Goal: Task Accomplishment & Management: Complete application form

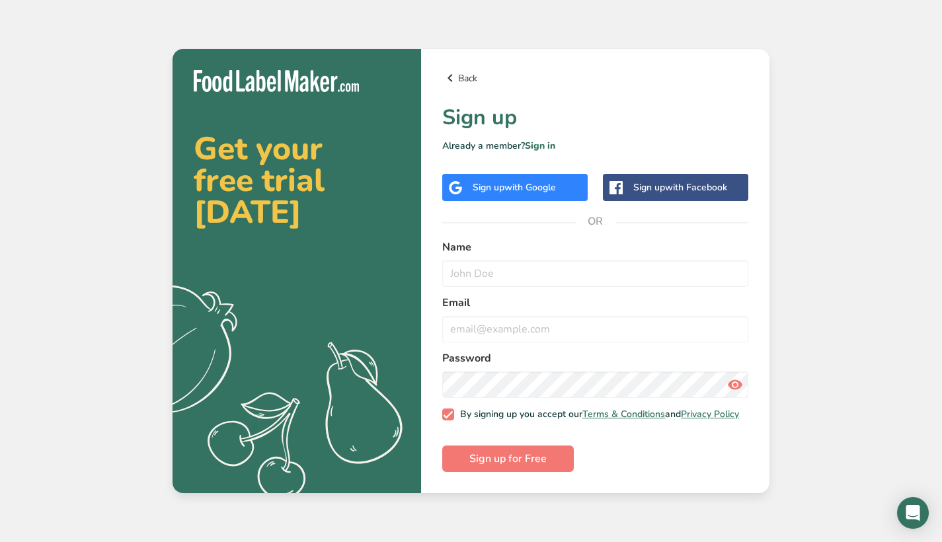
click at [466, 75] on link "Back" at bounding box center [595, 78] width 306 height 16
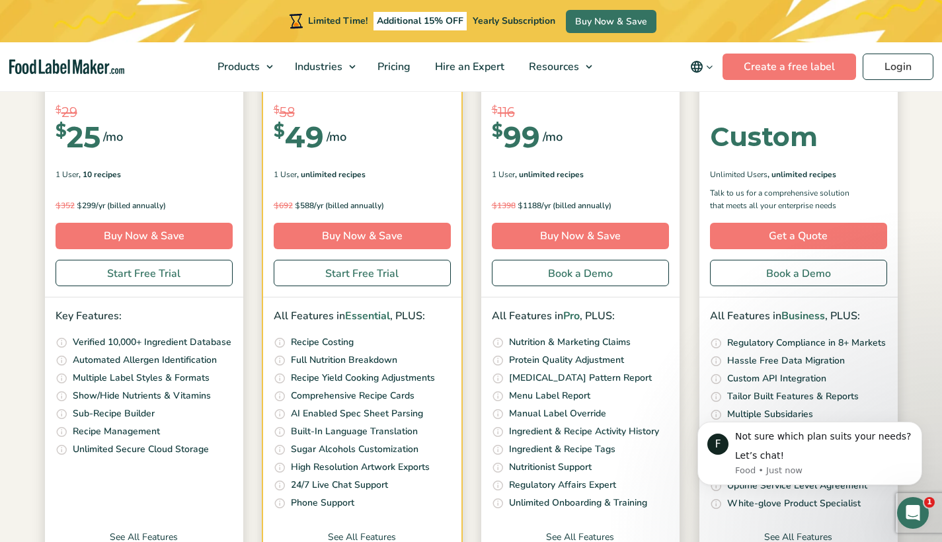
scroll to position [266, 0]
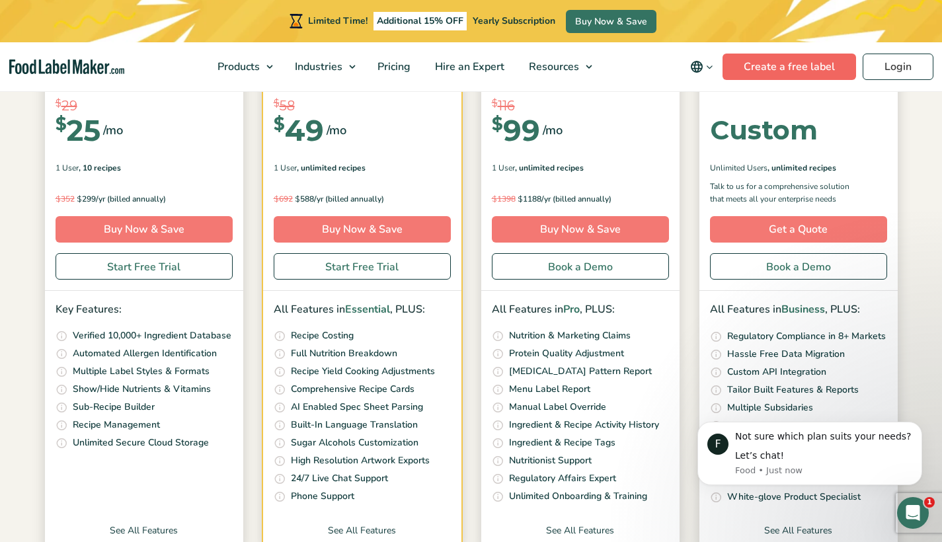
click at [847, 66] on link "Create a free label" at bounding box center [790, 67] width 134 height 26
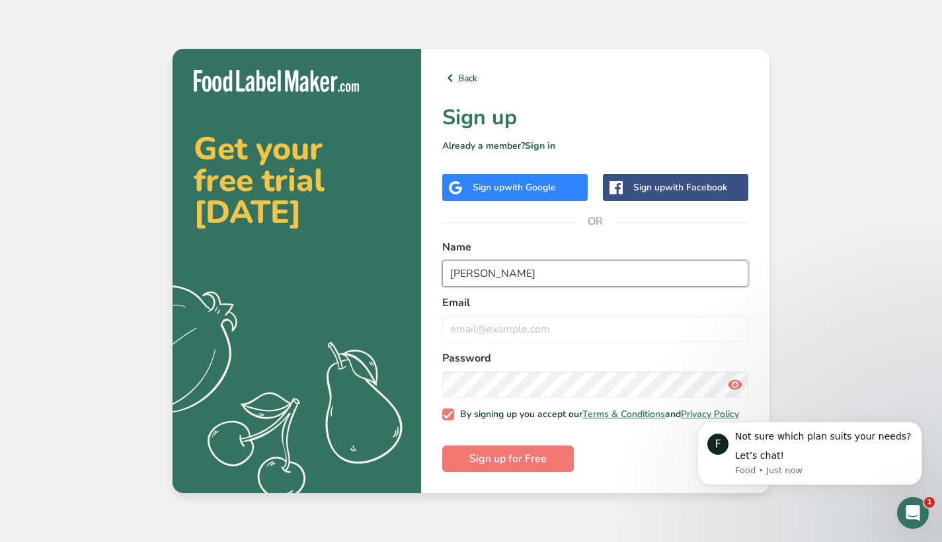
type input "[PERSON_NAME]"
type input "d"
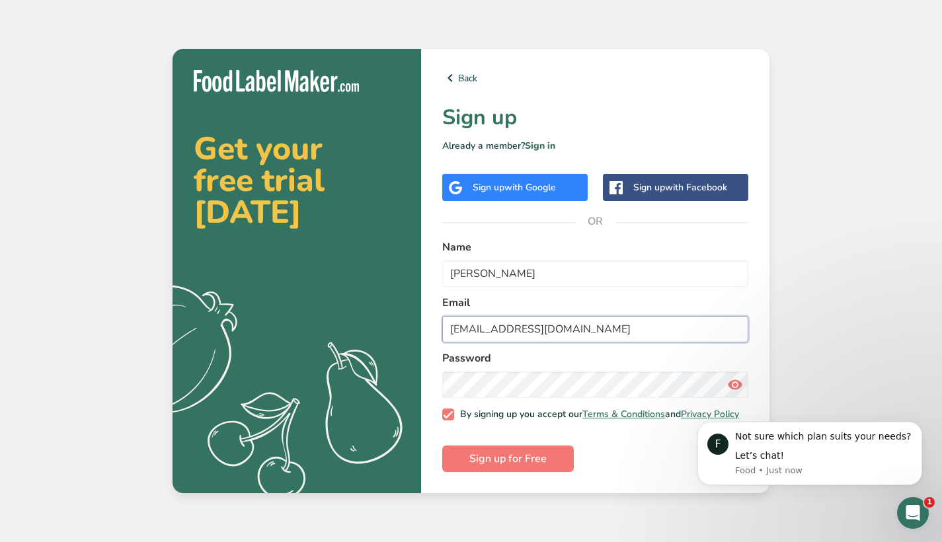
type input "[EMAIL_ADDRESS][DOMAIN_NAME]"
click at [758, 314] on div "Back Sign up Already a member? Sign in Sign up with Google Sign up with Faceboo…" at bounding box center [595, 271] width 349 height 444
click at [493, 464] on span "Sign up for Free" at bounding box center [508, 459] width 77 height 16
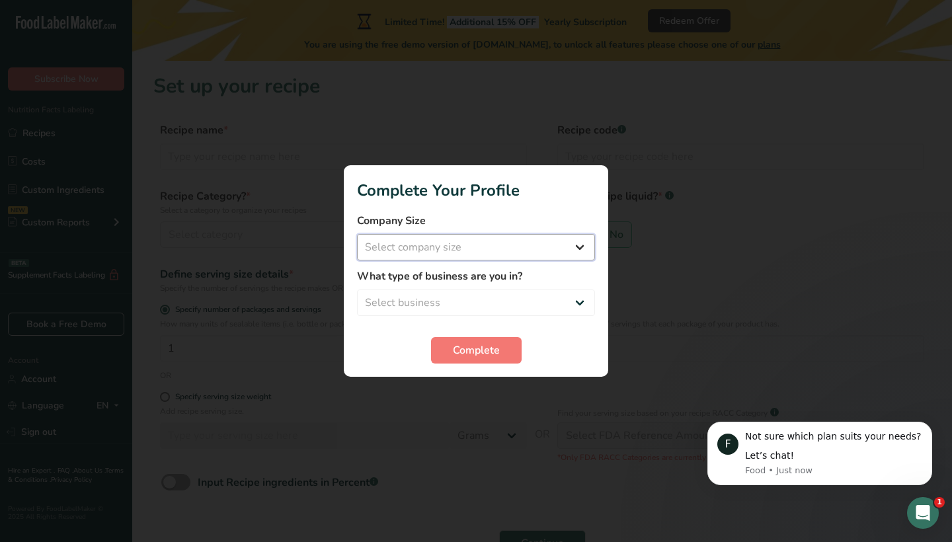
select select "1"
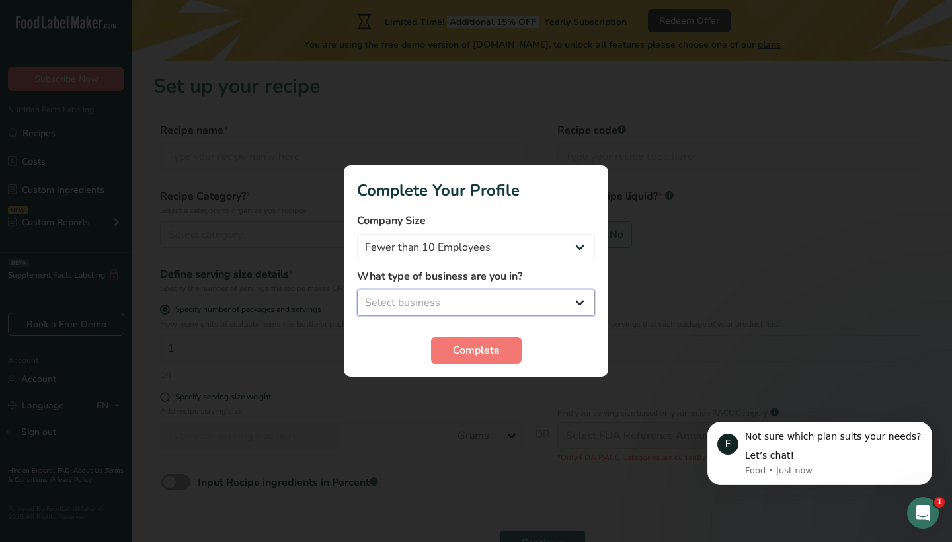
select select "8"
click at [469, 347] on span "Complete" at bounding box center [476, 351] width 47 height 16
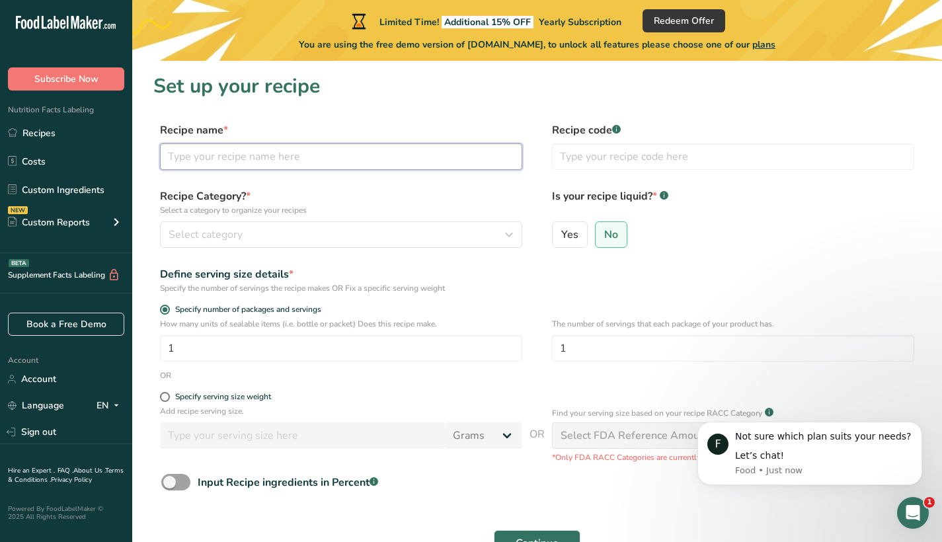
click at [230, 155] on input "text" at bounding box center [341, 157] width 362 height 26
type input "M"
type input "G"
type input "Morning Detox"
type input "MD"
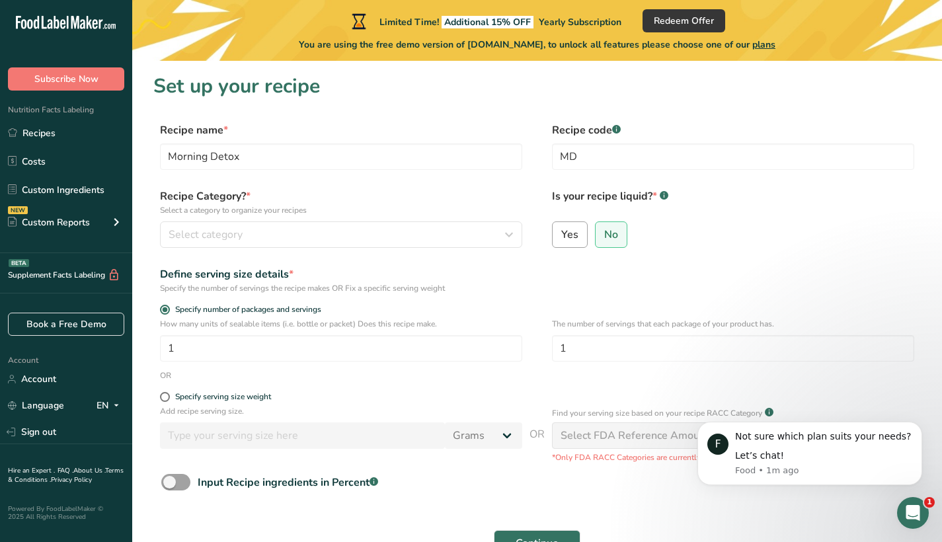
click at [566, 230] on span "Yes" at bounding box center [570, 234] width 17 height 13
click at [562, 230] on input "Yes" at bounding box center [557, 234] width 9 height 9
radio input "true"
select select "22"
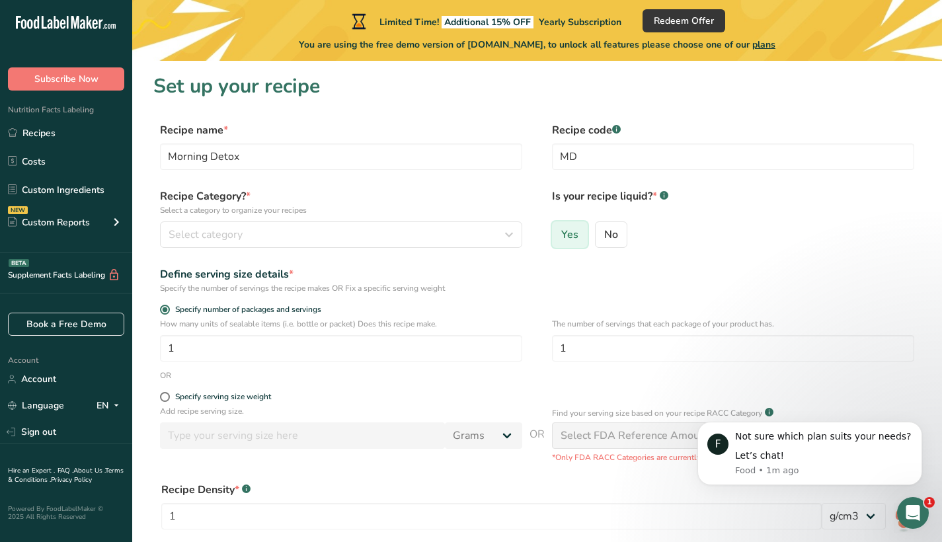
radio input "false"
click at [247, 245] on button "Select category" at bounding box center [341, 235] width 362 height 26
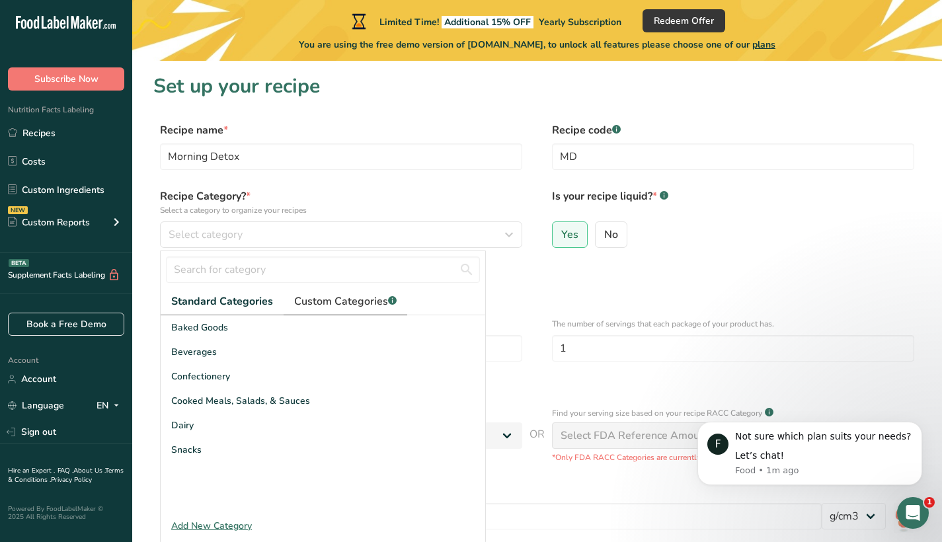
click at [323, 304] on span "Custom Categories .a-a{fill:#347362;}.b-a{fill:#fff;}" at bounding box center [345, 302] width 103 height 16
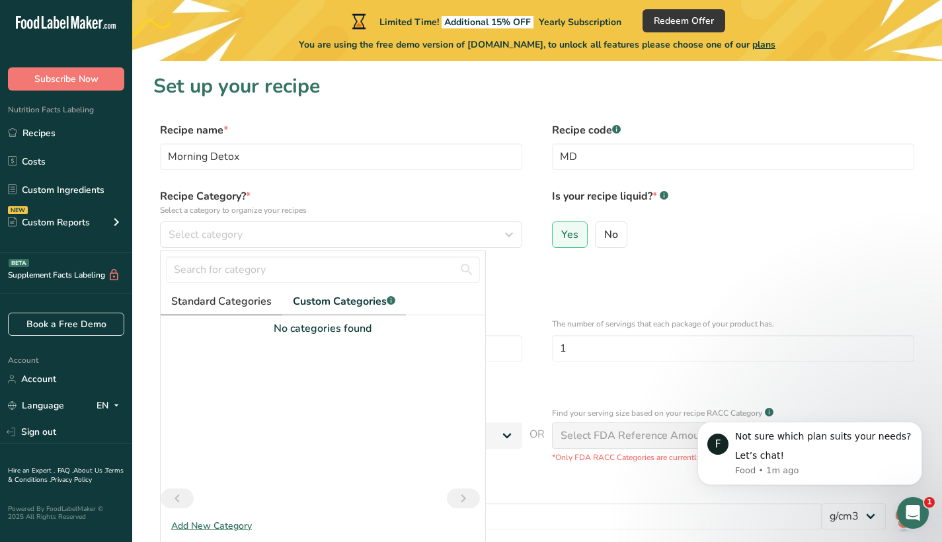
click at [261, 301] on span "Standard Categories" at bounding box center [221, 302] width 101 height 16
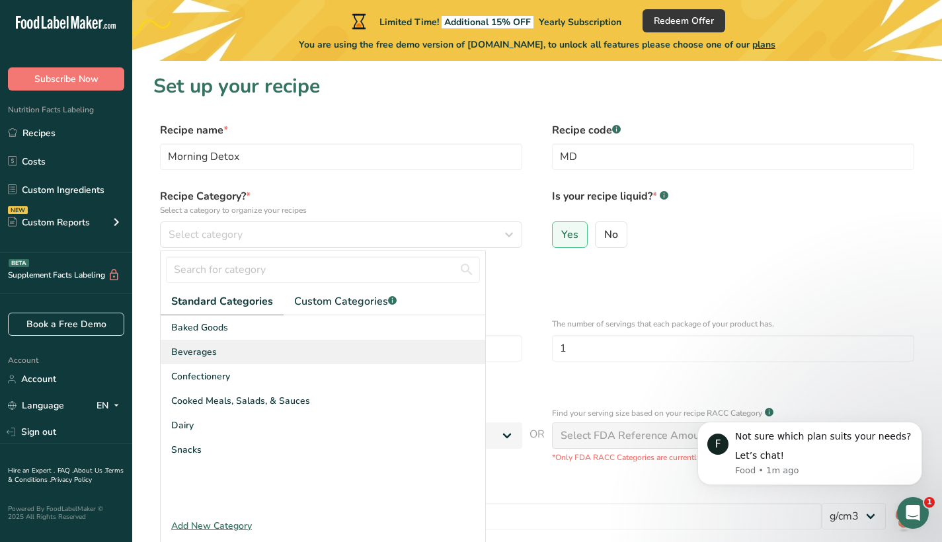
click at [192, 355] on span "Beverages" at bounding box center [194, 352] width 46 height 14
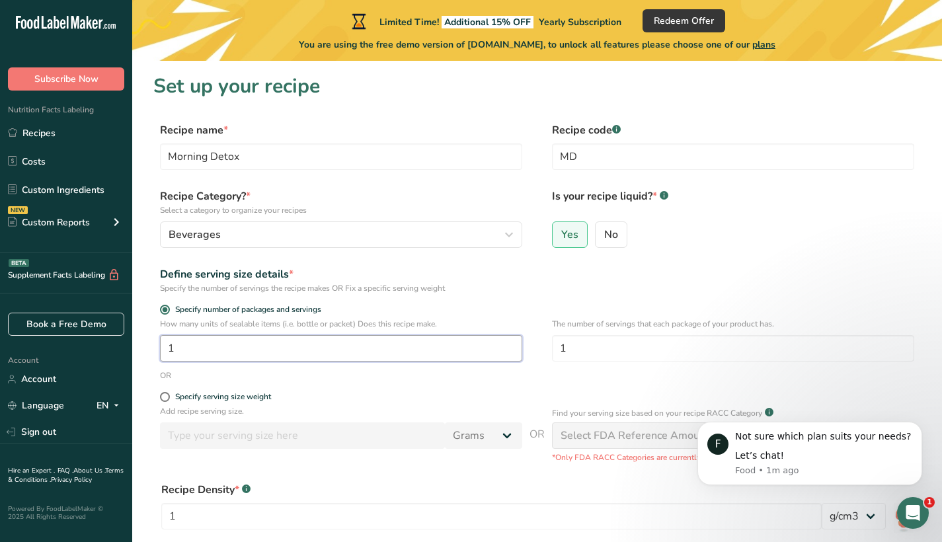
click at [353, 354] on input "1" at bounding box center [341, 348] width 362 height 26
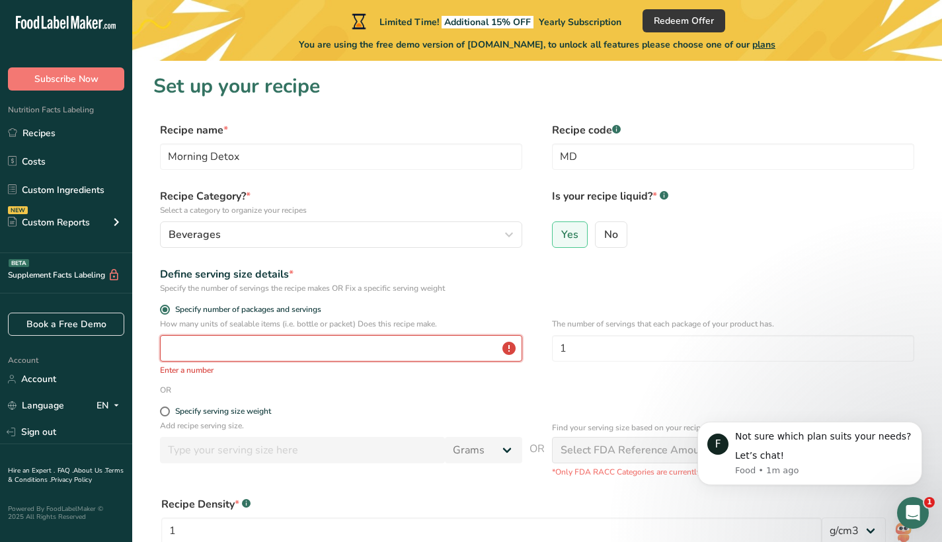
type input "1"
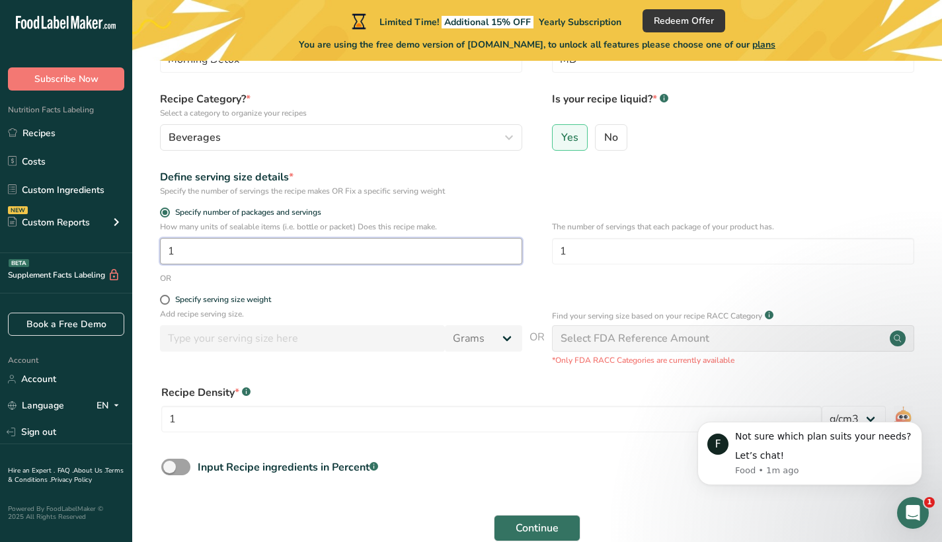
scroll to position [116, 0]
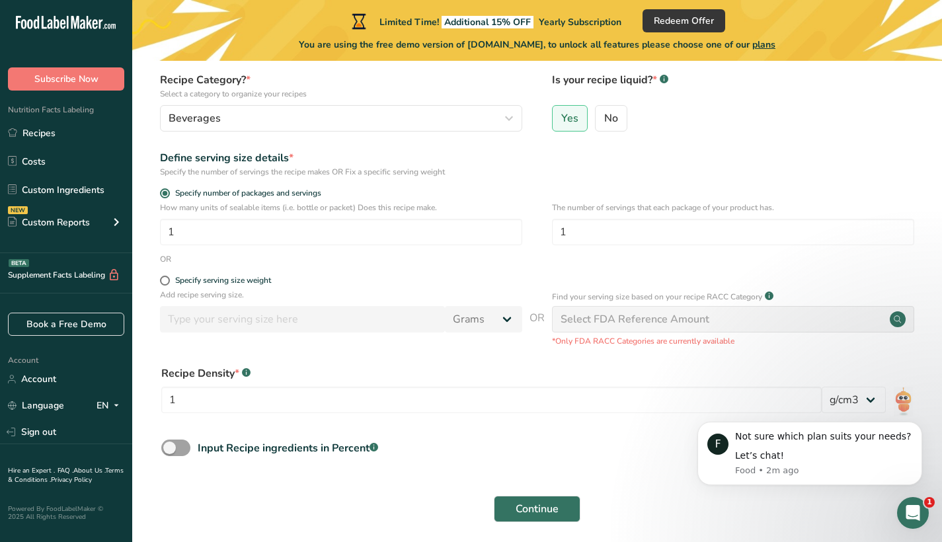
click at [941, 268] on section "Set up your recipe Recipe name * Morning Detox Recipe code .a-a{fill:#347362;}.…" at bounding box center [537, 247] width 810 height 607
click at [167, 282] on span at bounding box center [165, 281] width 10 height 10
click at [167, 282] on input "Specify serving size weight" at bounding box center [164, 280] width 9 height 9
radio input "true"
radio input "false"
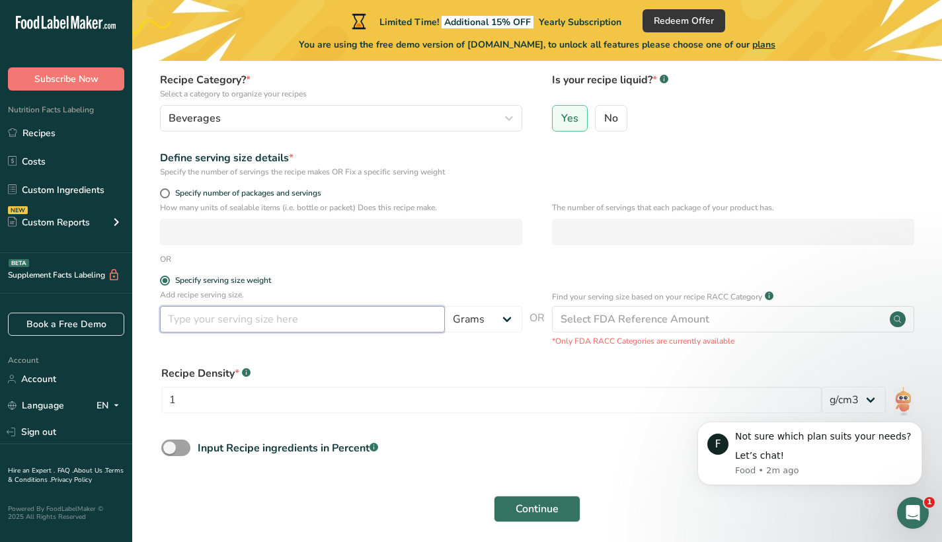
click at [223, 323] on input "number" at bounding box center [302, 319] width 285 height 26
select select "18"
click at [397, 323] on input "number" at bounding box center [302, 319] width 285 height 26
type input "473"
click at [517, 284] on label "Specify serving size weight" at bounding box center [341, 281] width 362 height 10
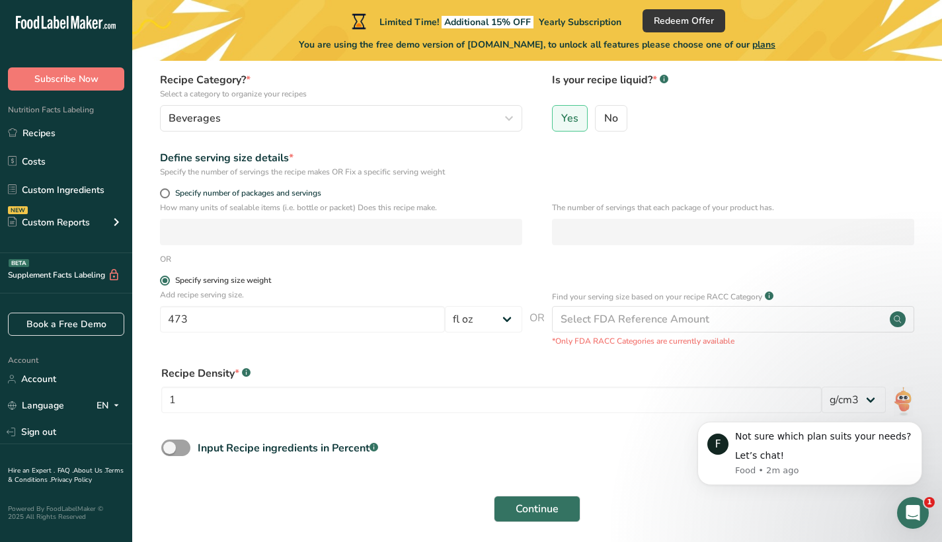
click at [169, 284] on input "Specify serving size weight" at bounding box center [164, 280] width 9 height 9
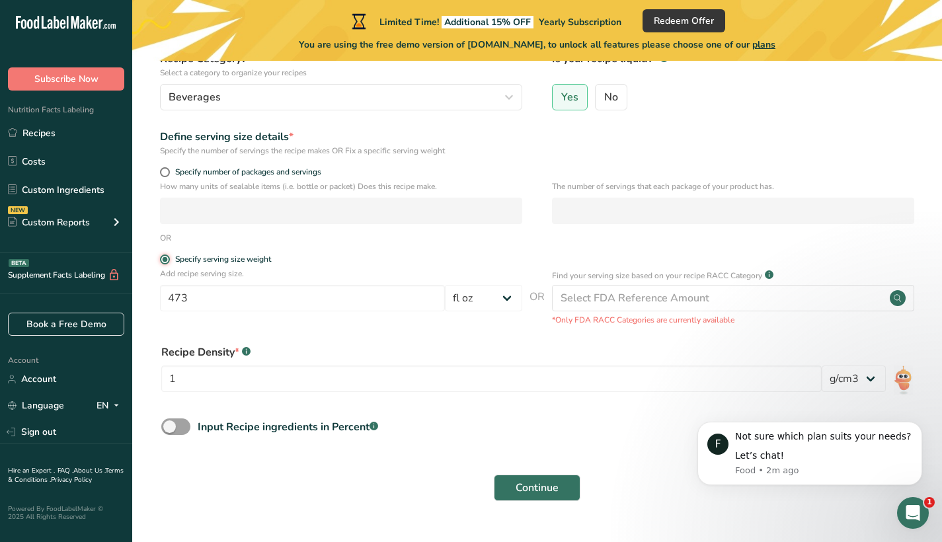
scroll to position [167, 0]
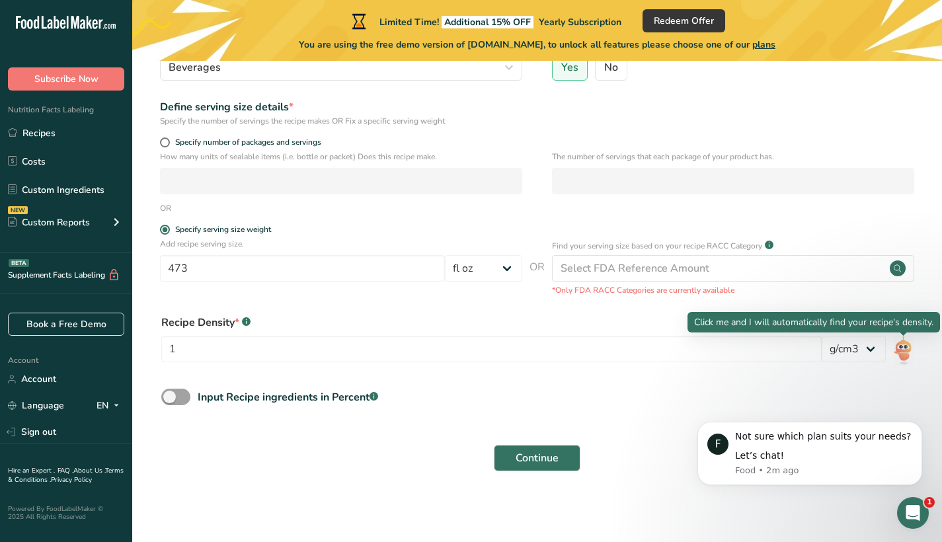
click at [905, 354] on img at bounding box center [903, 351] width 19 height 30
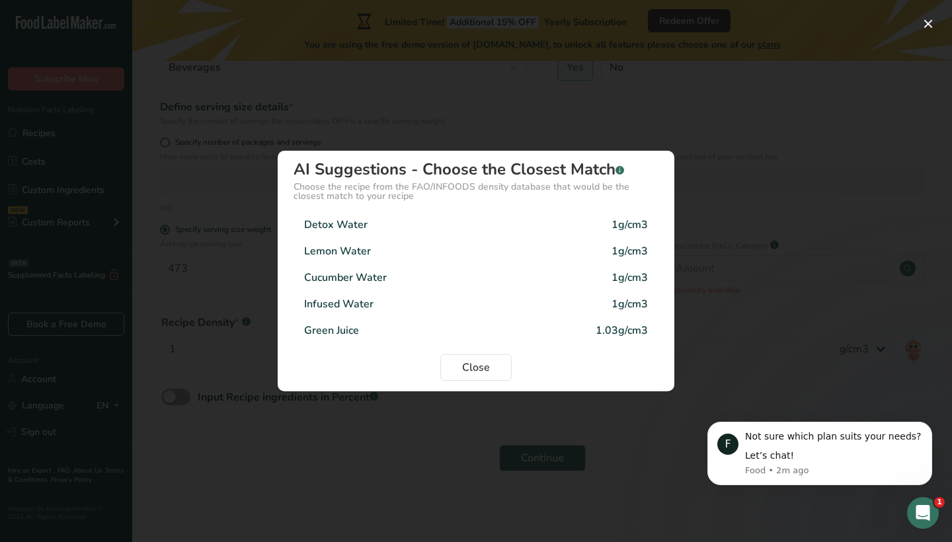
click at [506, 324] on div "Green Juice 1.03g/cm3" at bounding box center [476, 330] width 365 height 26
type input "1.03"
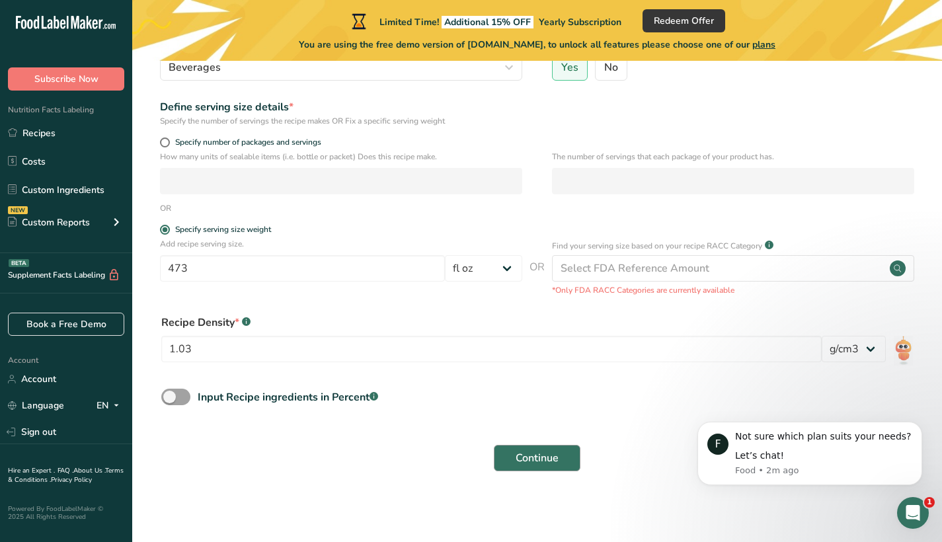
click at [559, 452] on span "Continue" at bounding box center [537, 458] width 43 height 16
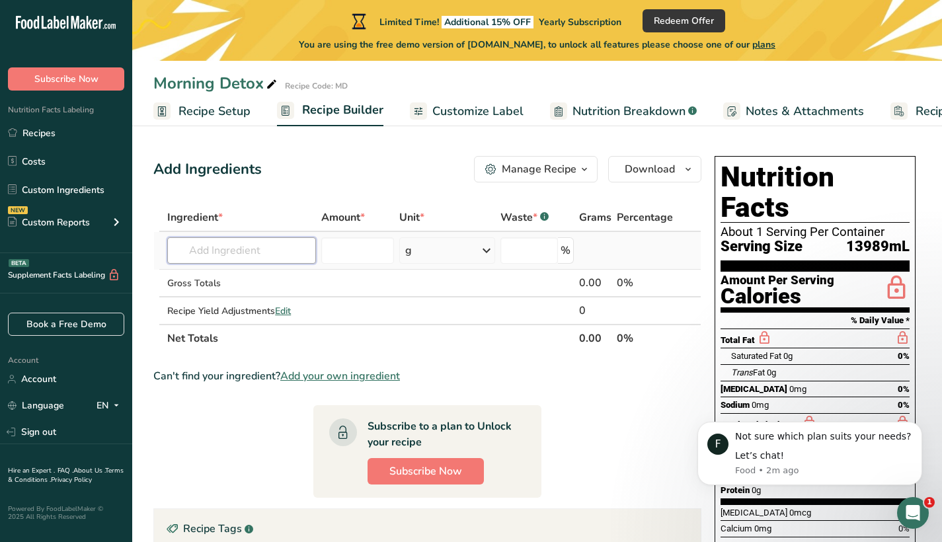
click at [264, 251] on input "text" at bounding box center [241, 250] width 149 height 26
type input "a"
type input "[PERSON_NAME]"
click at [250, 274] on p "9502 Apples, raw, granny [PERSON_NAME], with skin (Includes foods for USDA's Fo…" at bounding box center [389, 278] width 423 height 14
type input "Apples, raw, granny smith, with skin (Includes foods for USDA's Food Distributi…"
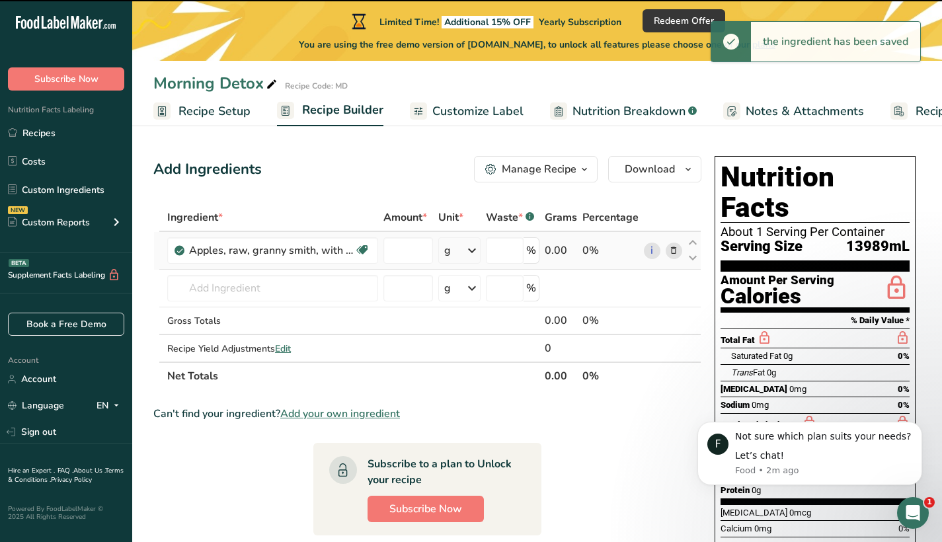
type input "0"
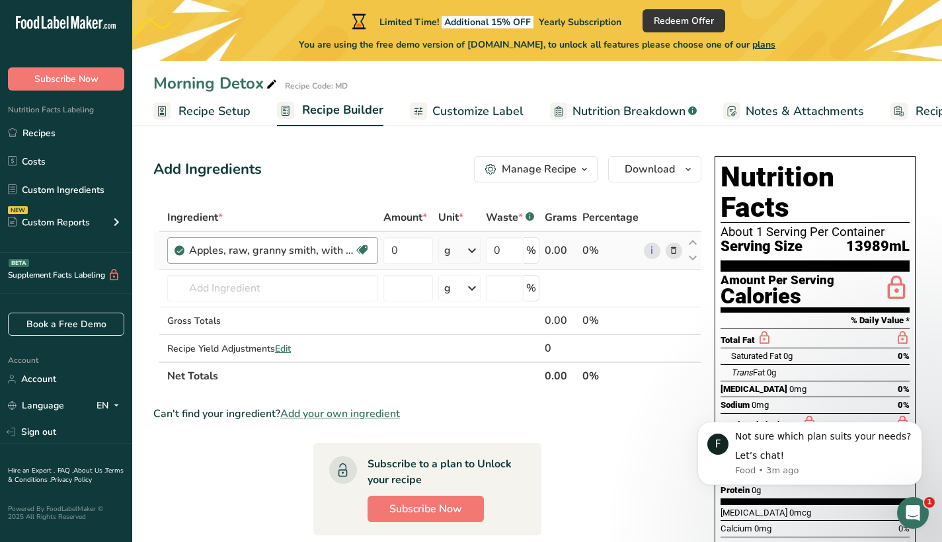
click at [265, 255] on div "Apples, raw, granny smith, with skin (Includes foods for USDA's Food Distributi…" at bounding box center [271, 251] width 165 height 16
click at [284, 250] on div "Apples, raw, granny smith, with skin (Includes foods for USDA's Food Distributi…" at bounding box center [271, 251] width 165 height 16
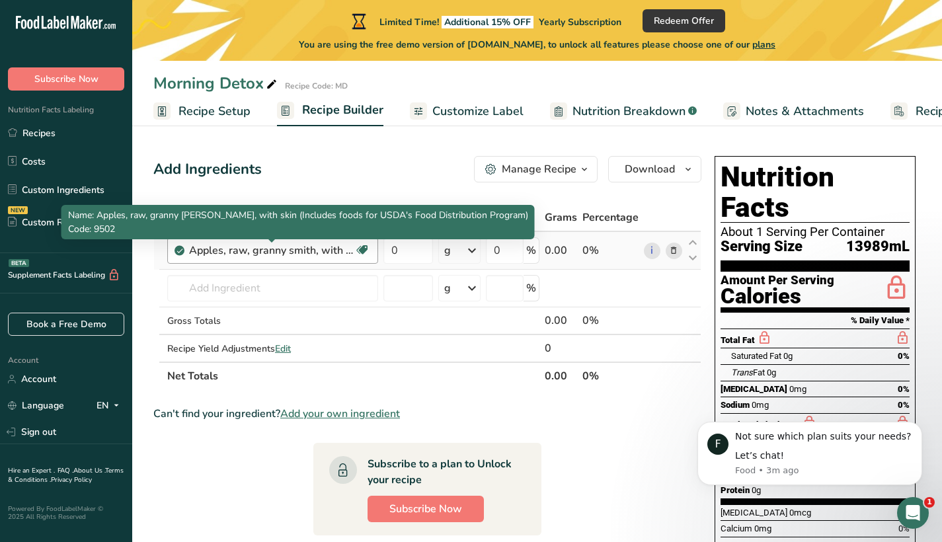
click at [284, 250] on div "Apples, raw, granny smith, with skin (Includes foods for USDA's Food Distributi…" at bounding box center [271, 251] width 165 height 16
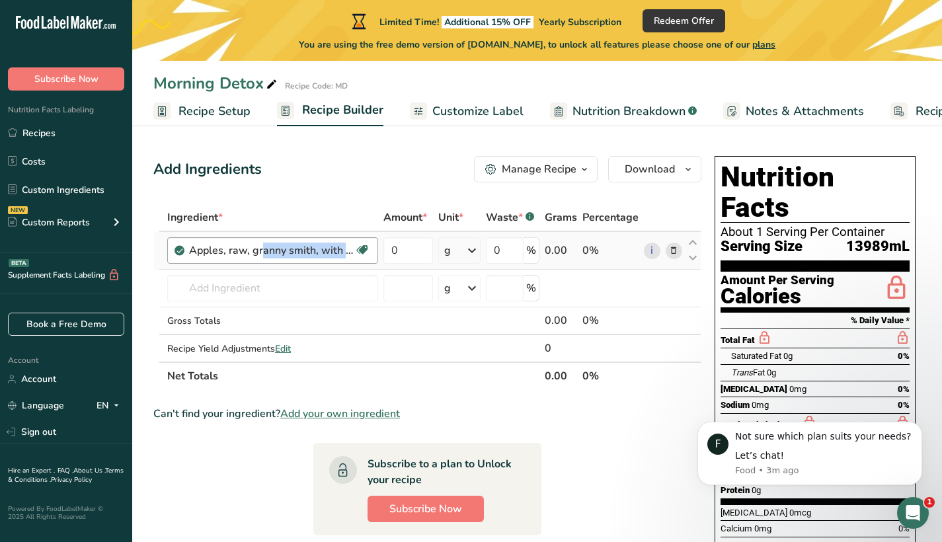
click at [284, 250] on div "Apples, raw, granny smith, with skin (Includes foods for USDA's Food Distributi…" at bounding box center [271, 251] width 165 height 16
click at [677, 251] on icon at bounding box center [673, 251] width 9 height 14
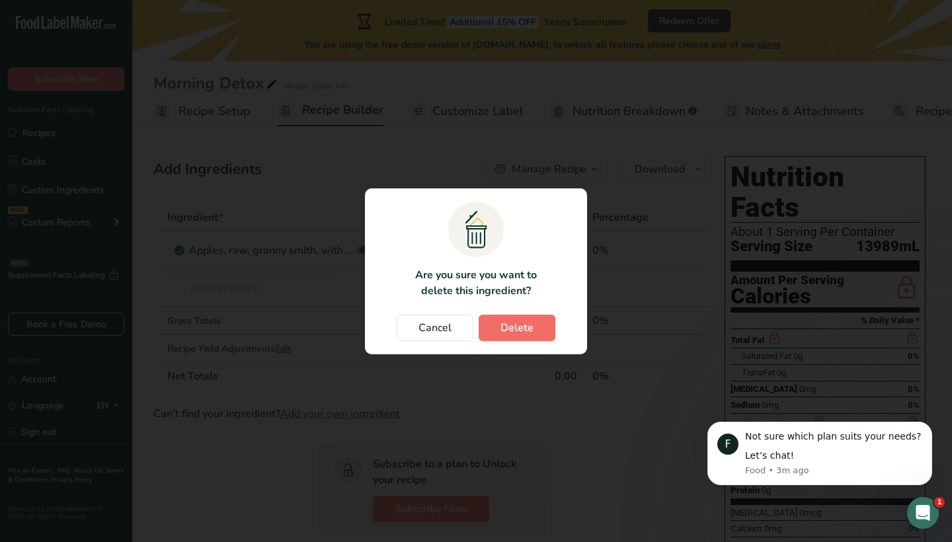
click at [509, 332] on span "Delete" at bounding box center [517, 328] width 33 height 16
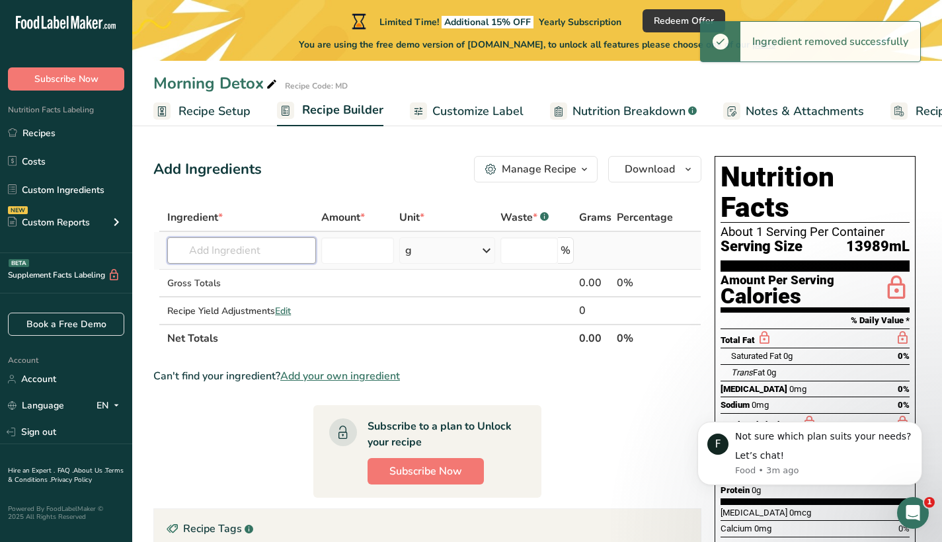
click at [196, 263] on input "text" at bounding box center [241, 250] width 149 height 26
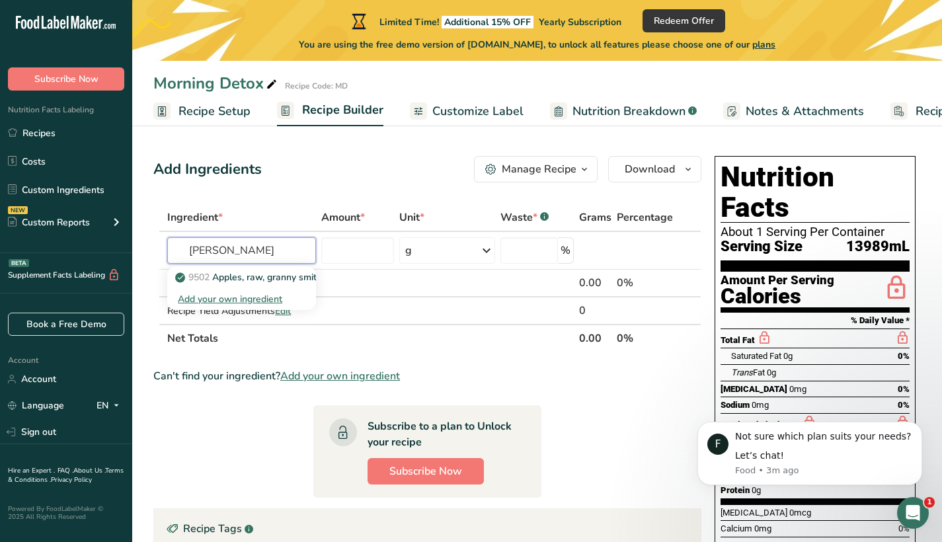
type input "[PERSON_NAME]"
drag, startPoint x: 169, startPoint y: 294, endPoint x: 213, endPoint y: 298, distance: 44.5
click at [213, 298] on div "Add your own ingredient" at bounding box center [242, 299] width 128 height 14
